Goal: Task Accomplishment & Management: Manage account settings

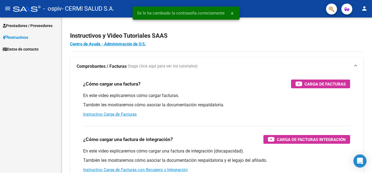
click at [20, 25] on span "Prestadores / Proveedores" at bounding box center [28, 26] width 50 height 6
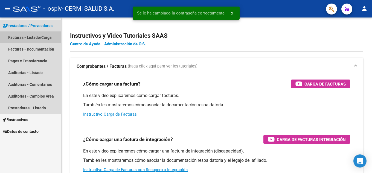
click at [19, 35] on link "Facturas - Listado/Carga" at bounding box center [30, 37] width 61 height 12
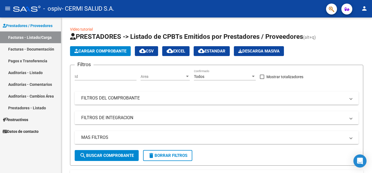
click at [367, 4] on button "person" at bounding box center [364, 8] width 11 height 11
click at [360, 23] on button "person Mi Perfil" at bounding box center [352, 22] width 33 height 13
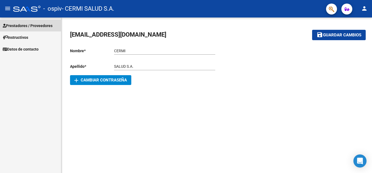
click at [10, 29] on link "Prestadores / Proveedores" at bounding box center [30, 26] width 61 height 12
click at [32, 24] on span "Prestadores / Proveedores" at bounding box center [28, 26] width 50 height 6
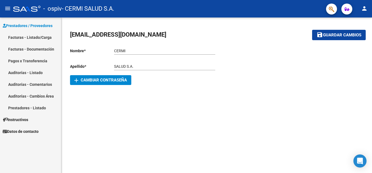
click at [367, 8] on mat-icon "person" at bounding box center [364, 8] width 7 height 7
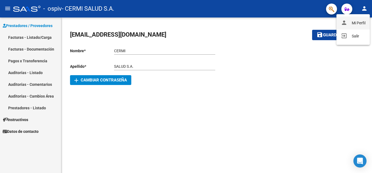
click at [358, 21] on button "person Mi Perfil" at bounding box center [352, 22] width 33 height 13
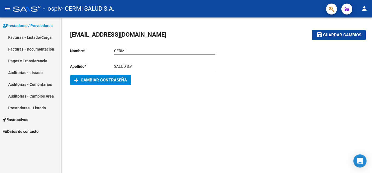
click at [43, 35] on link "Facturas - Listado/Carga" at bounding box center [30, 37] width 61 height 12
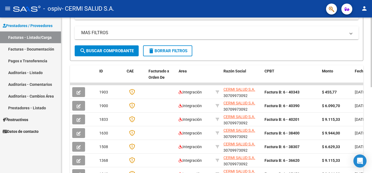
scroll to position [109, 0]
